Goal: Task Accomplishment & Management: Manage account settings

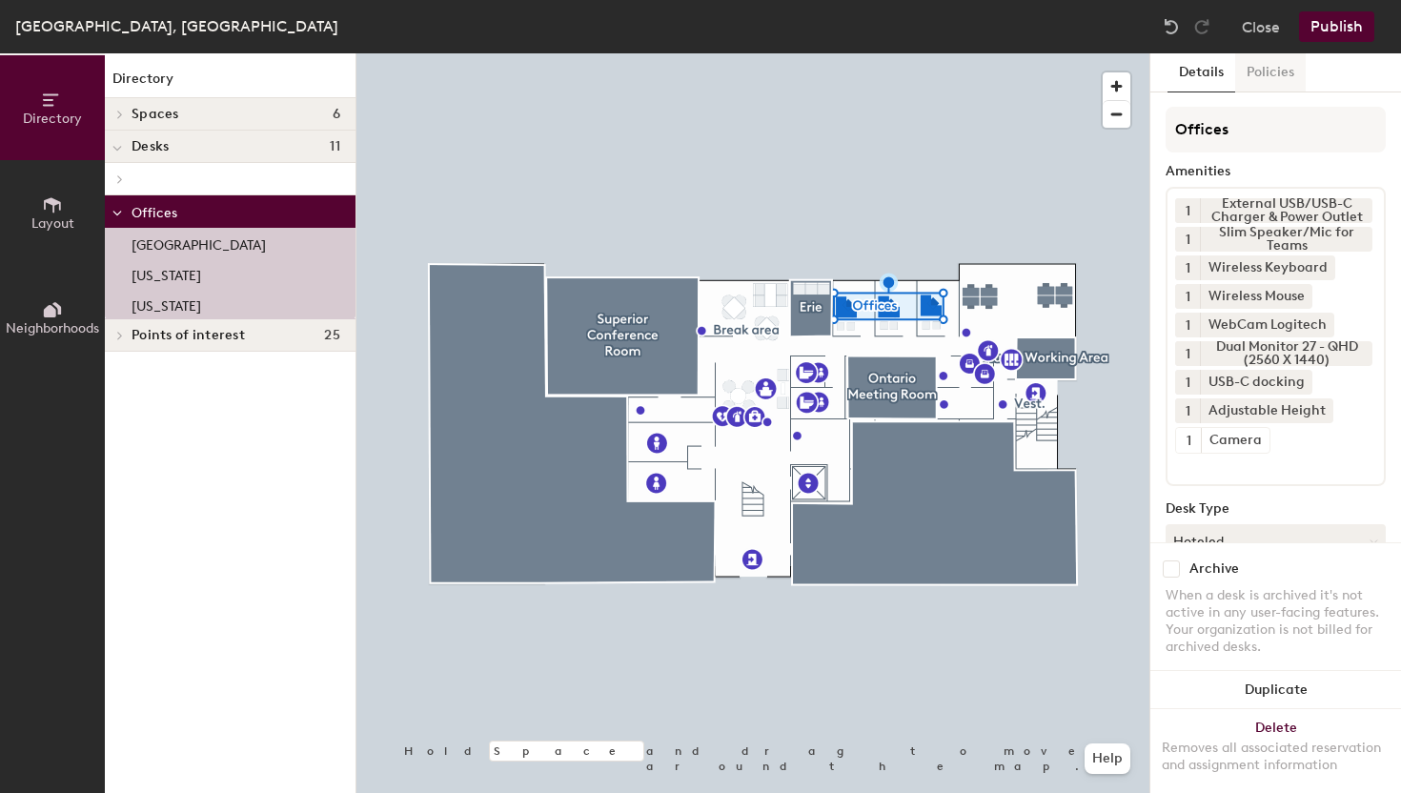
click at [1280, 76] on button "Policies" at bounding box center [1270, 72] width 71 height 39
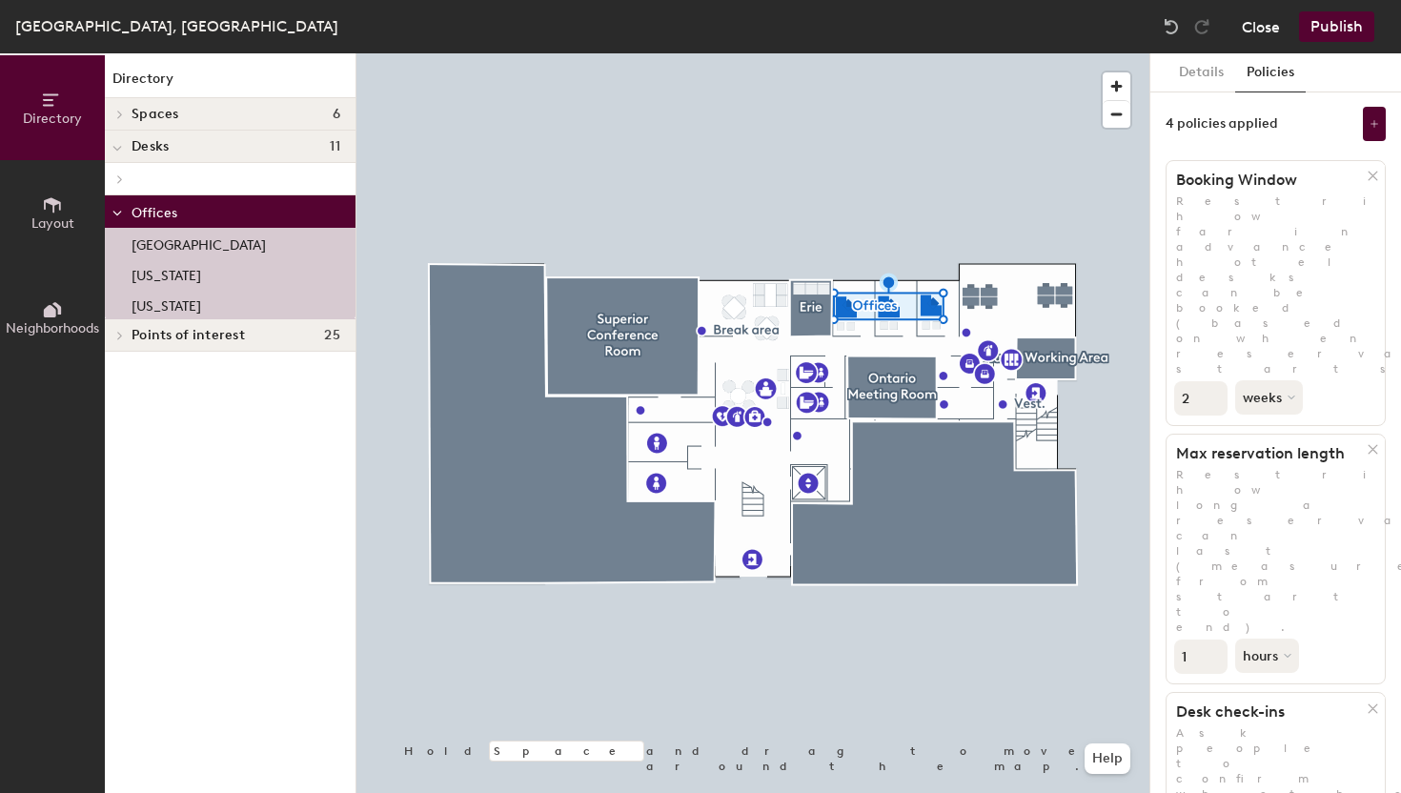
click at [1266, 30] on button "Close" at bounding box center [1261, 26] width 38 height 30
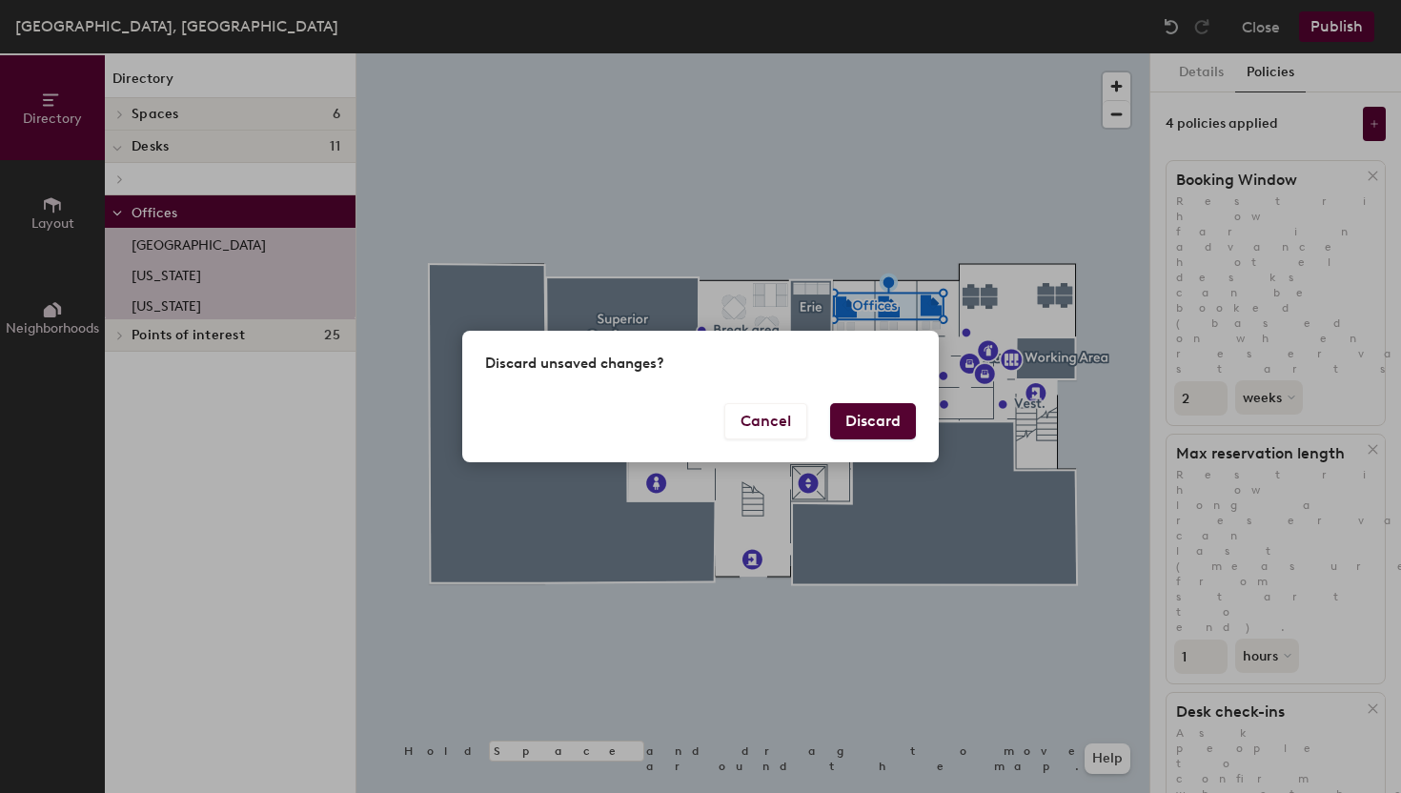
click at [877, 421] on button "Discard" at bounding box center [873, 421] width 86 height 36
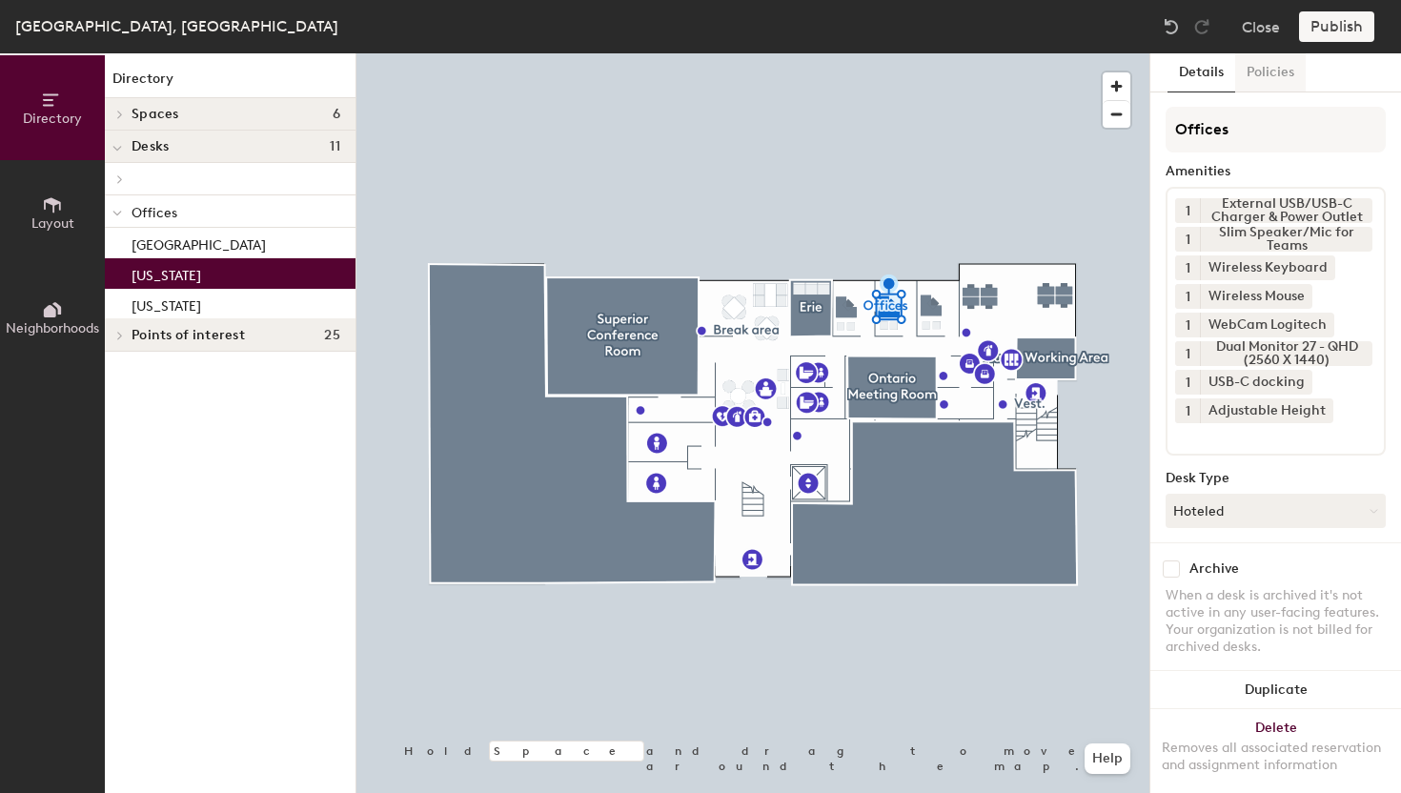
click at [1282, 78] on button "Policies" at bounding box center [1270, 72] width 71 height 39
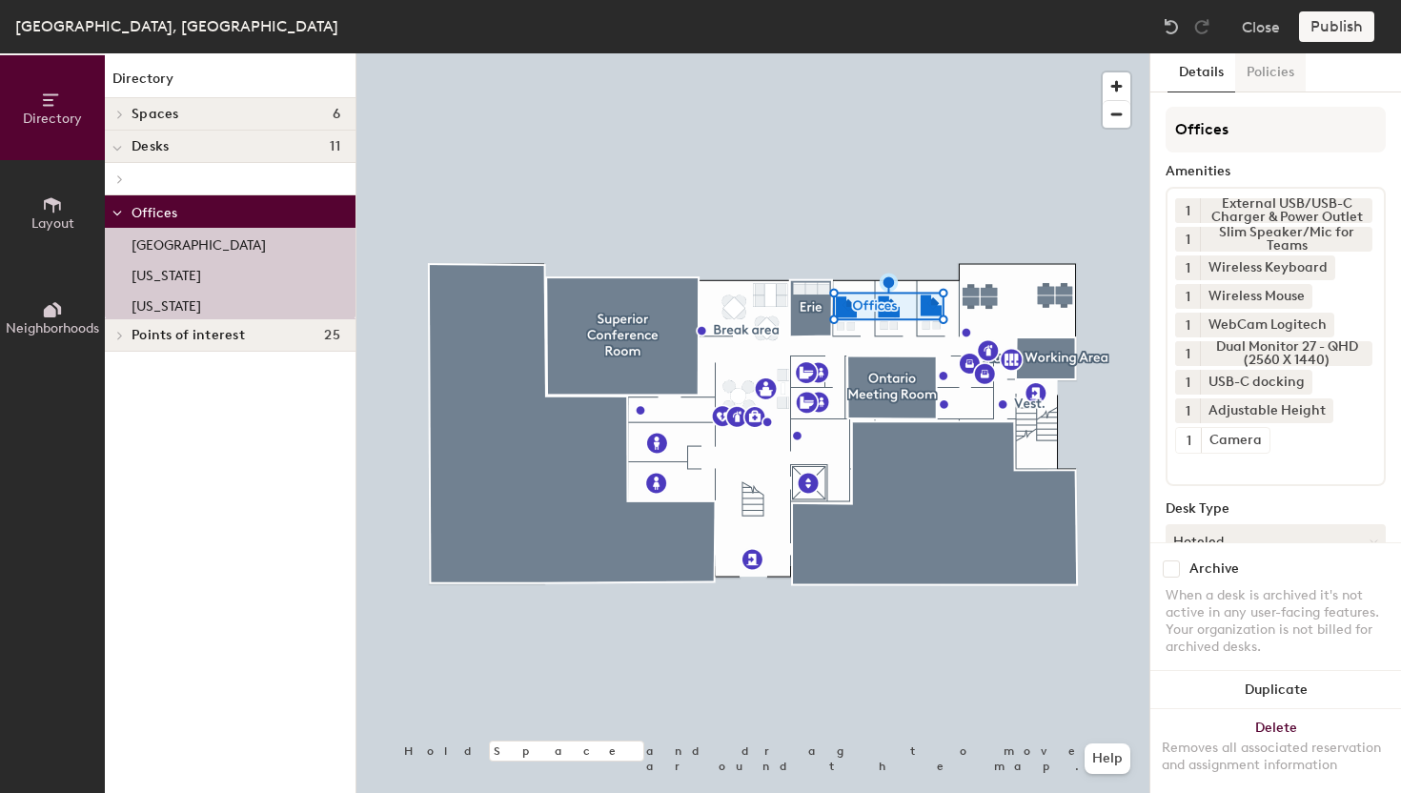
click at [1278, 71] on button "Policies" at bounding box center [1270, 72] width 71 height 39
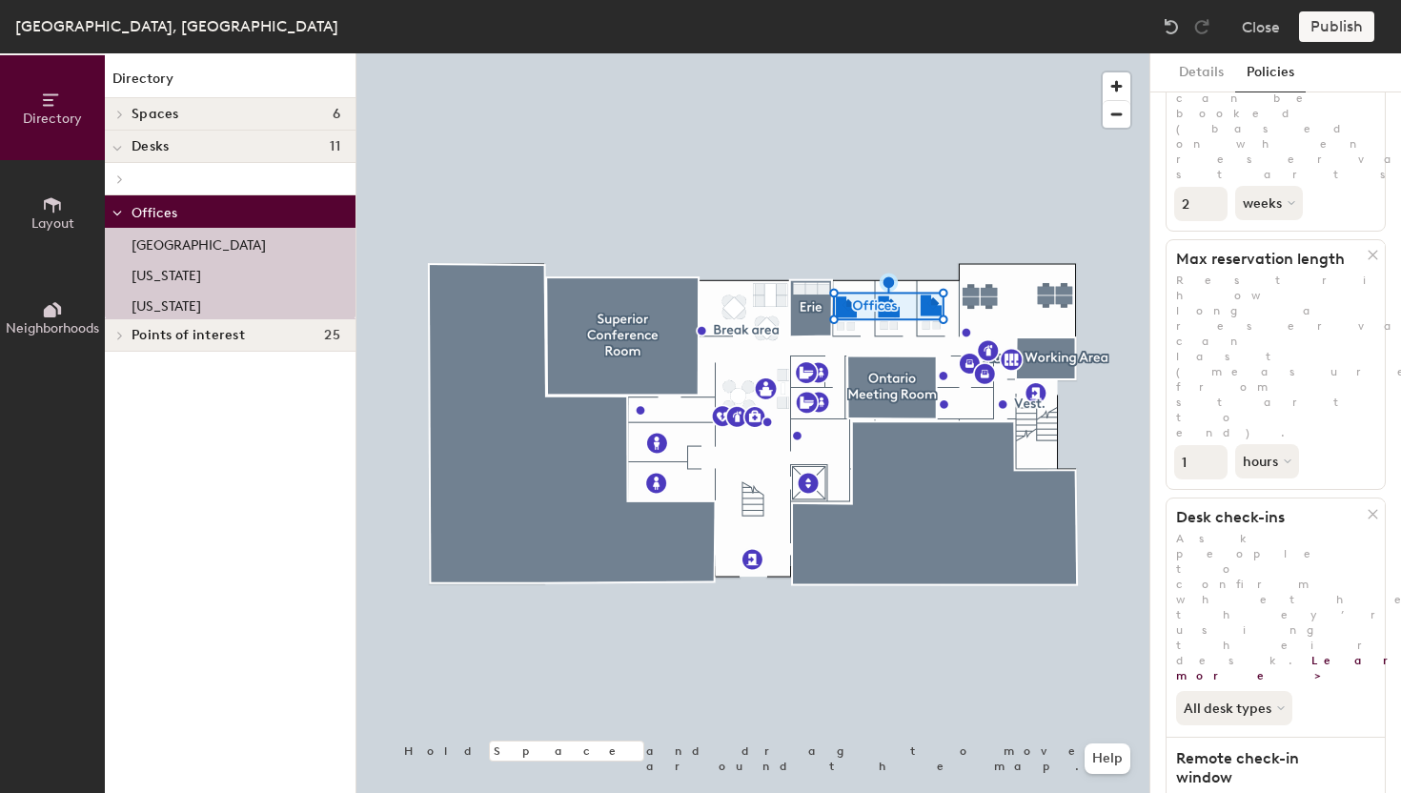
scroll to position [285, 0]
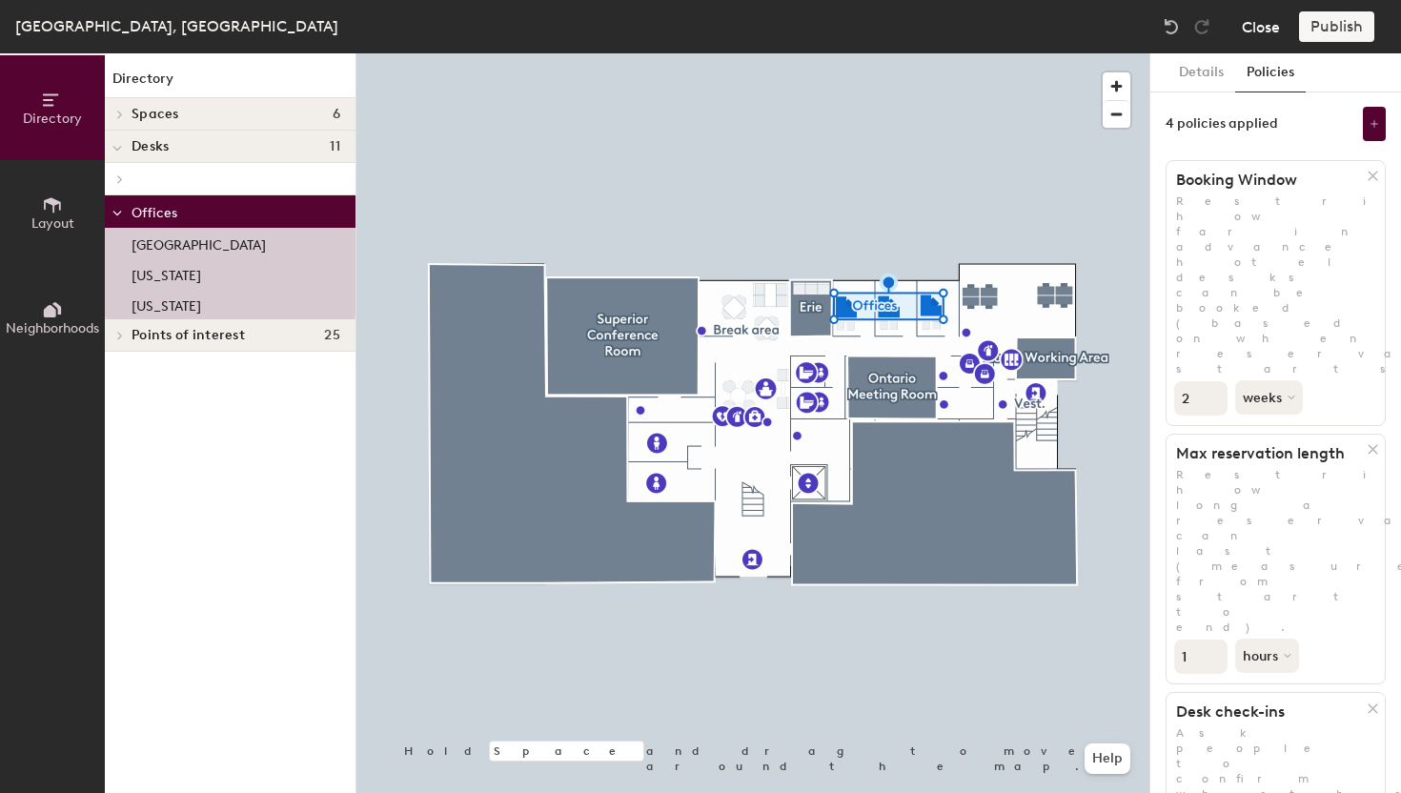
click at [1270, 20] on button "Close" at bounding box center [1261, 26] width 38 height 30
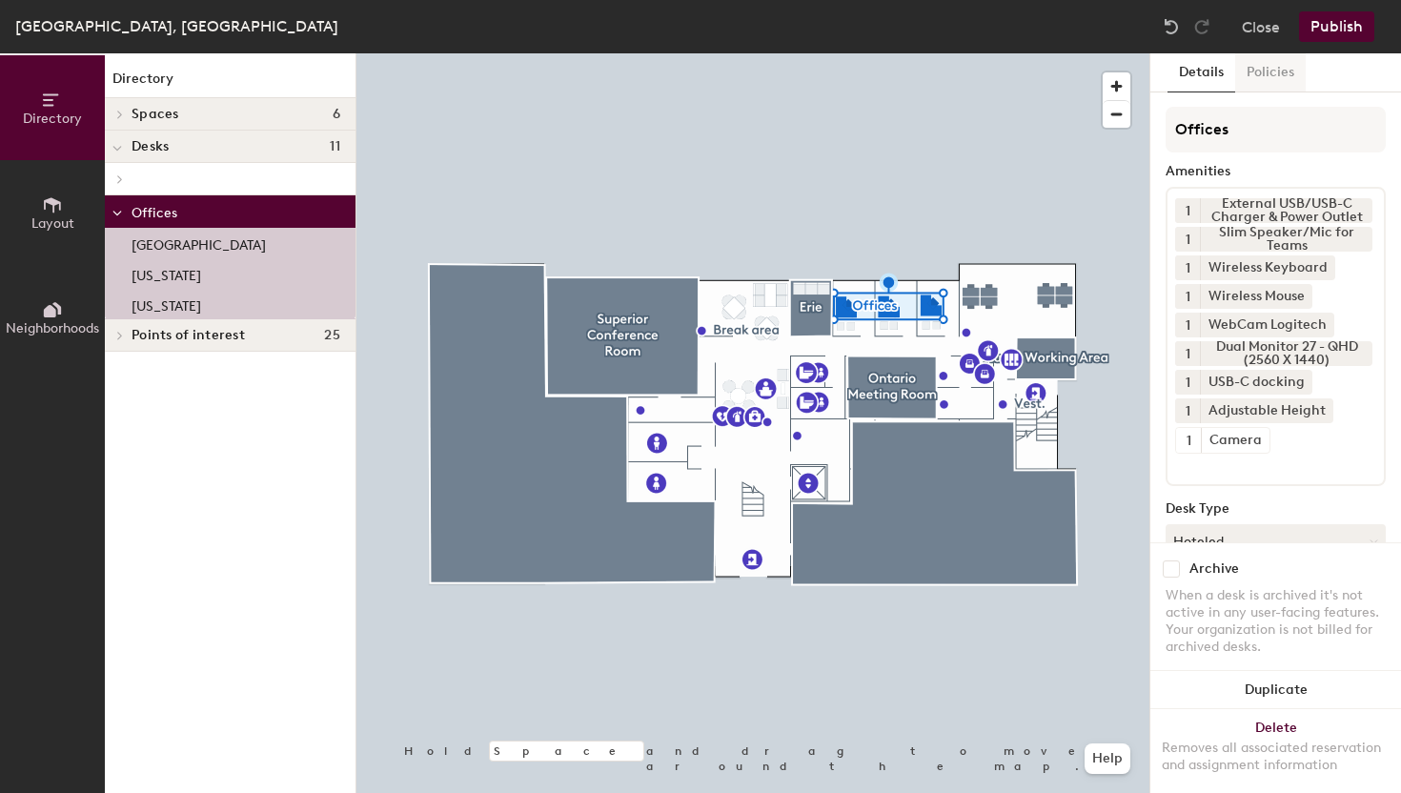
click at [1272, 73] on button "Policies" at bounding box center [1270, 72] width 71 height 39
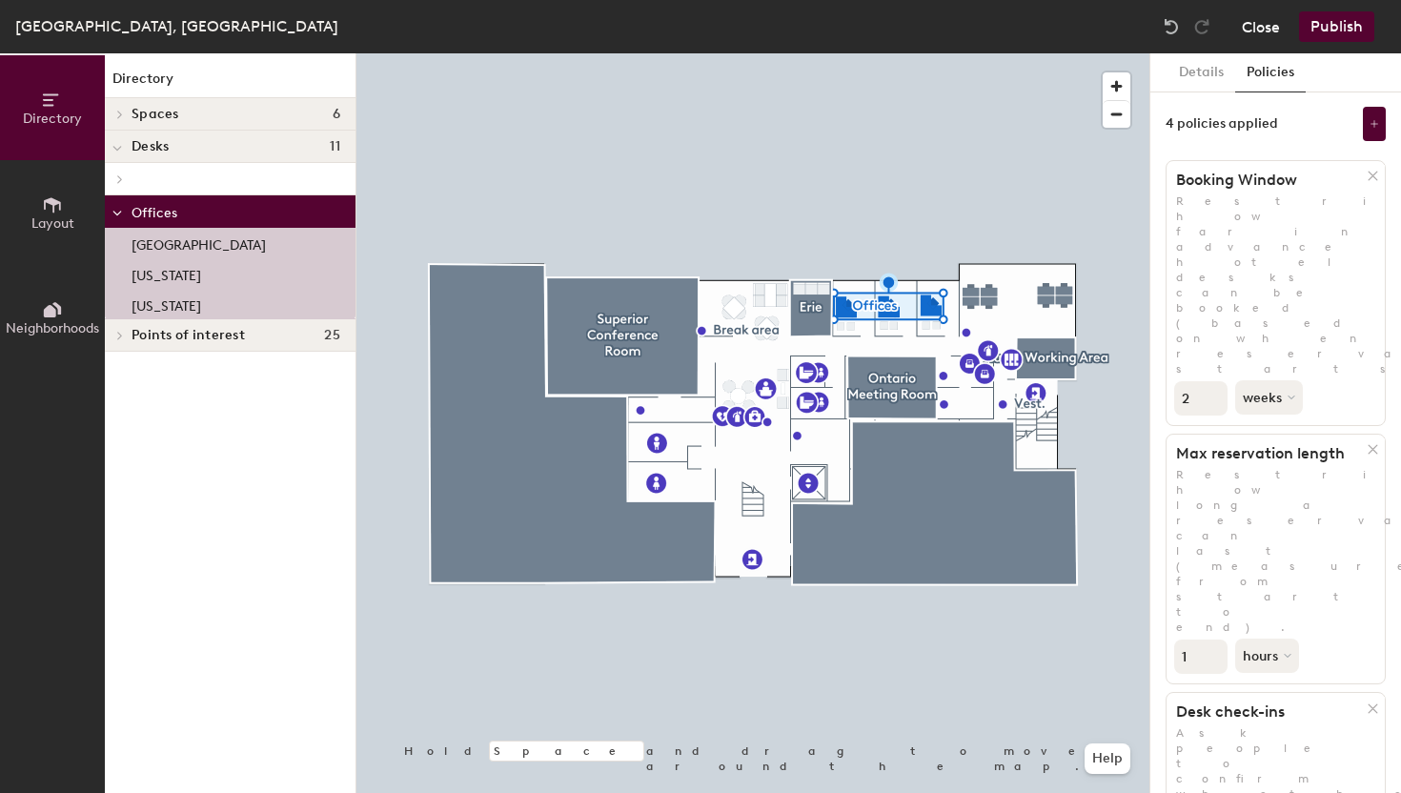
click at [1264, 25] on button "Close" at bounding box center [1261, 26] width 38 height 30
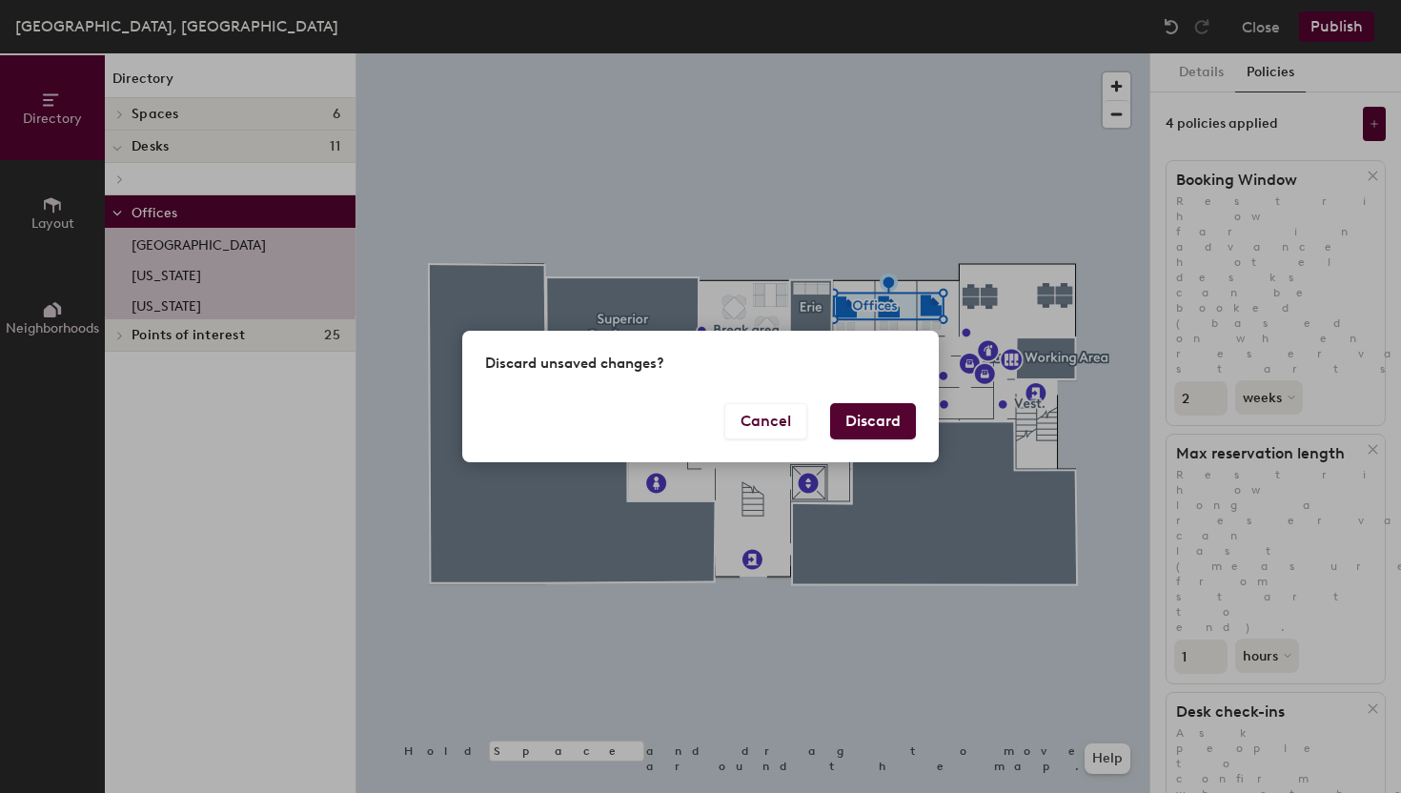
click at [866, 424] on button "Discard" at bounding box center [873, 421] width 86 height 36
